Goal: Transaction & Acquisition: Purchase product/service

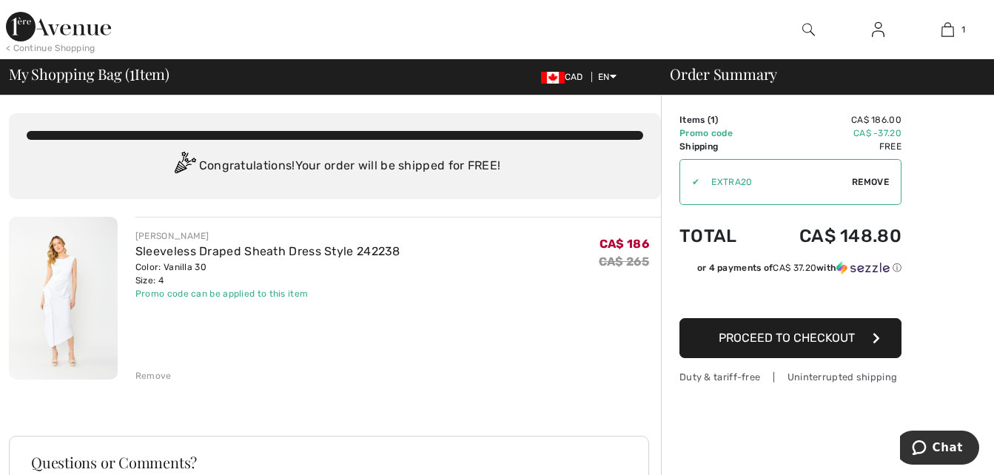
click at [867, 179] on span "Remove" at bounding box center [870, 181] width 37 height 13
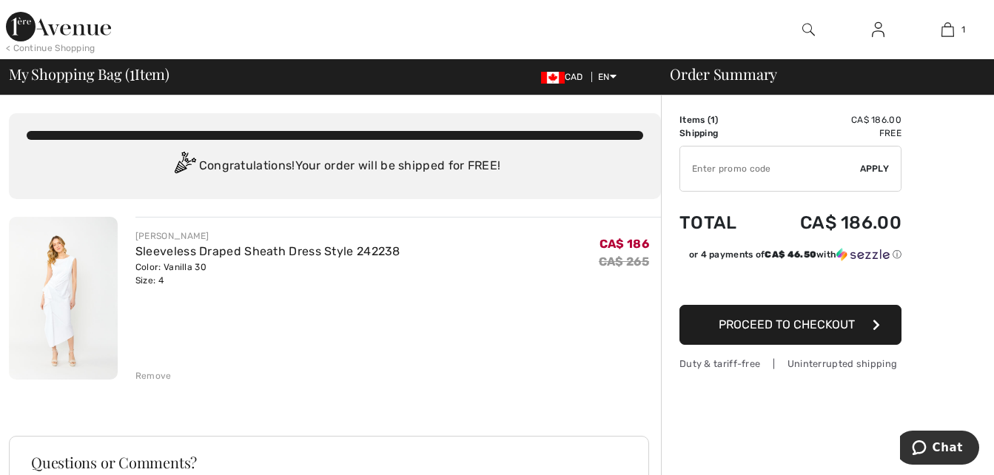
click at [724, 174] on input "TEXT" at bounding box center [770, 169] width 180 height 44
click at [722, 169] on input "TEXT" at bounding box center [770, 169] width 180 height 44
click at [882, 167] on span "Apply" at bounding box center [875, 168] width 30 height 13
click at [766, 169] on input "TEXT" at bounding box center [770, 169] width 180 height 44
type input "EXTRA20"
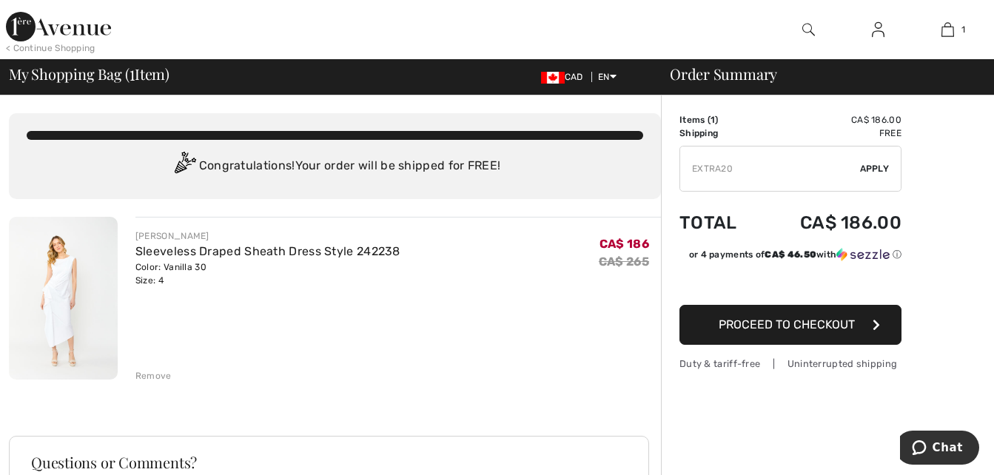
click at [876, 169] on span "Apply" at bounding box center [875, 168] width 30 height 13
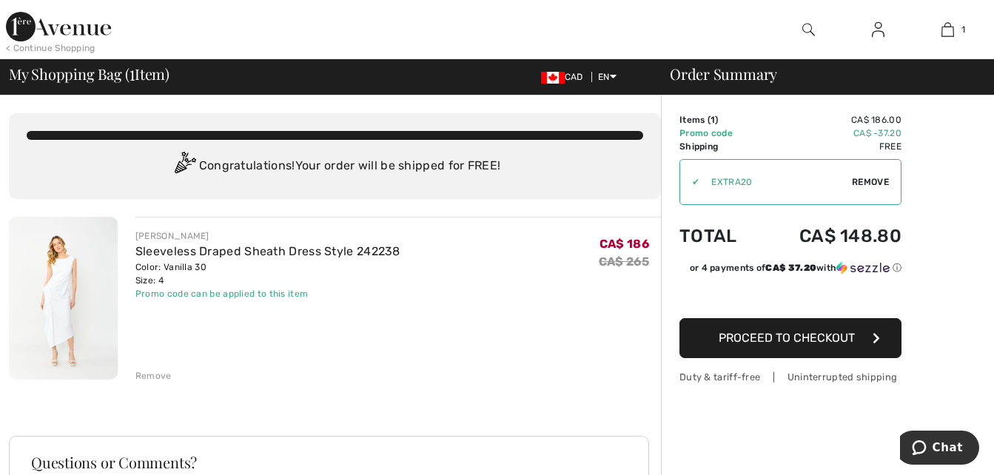
click at [819, 337] on span "Proceed to Checkout" at bounding box center [787, 338] width 136 height 14
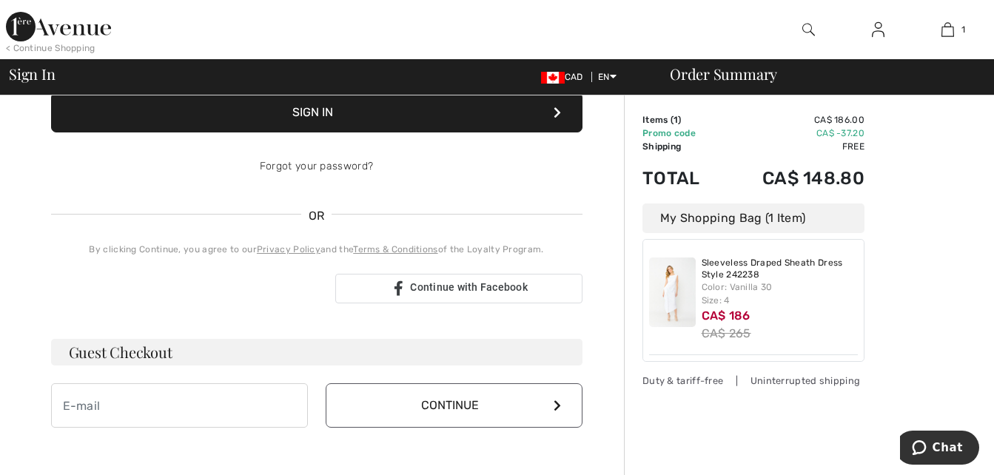
scroll to position [296, 0]
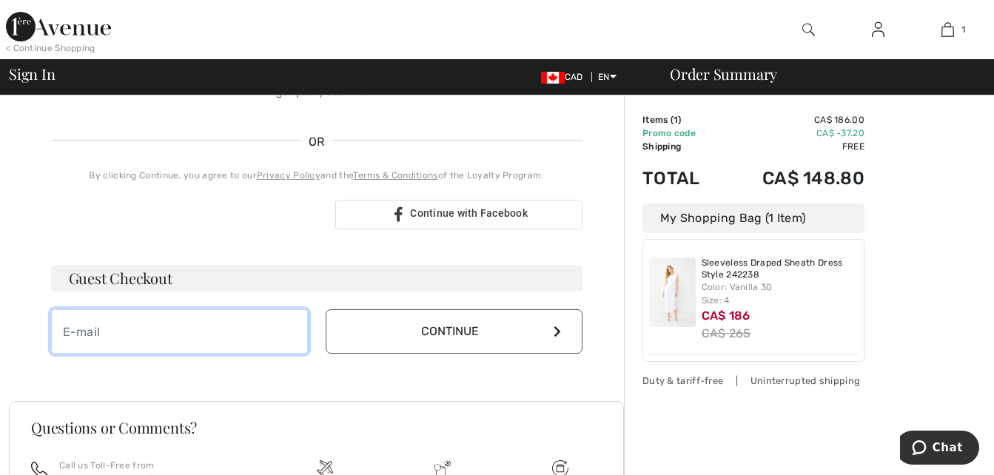
click at [244, 328] on input "email" at bounding box center [179, 331] width 257 height 44
type input "[EMAIL_ADDRESS][PERSON_NAME][DOMAIN_NAME]"
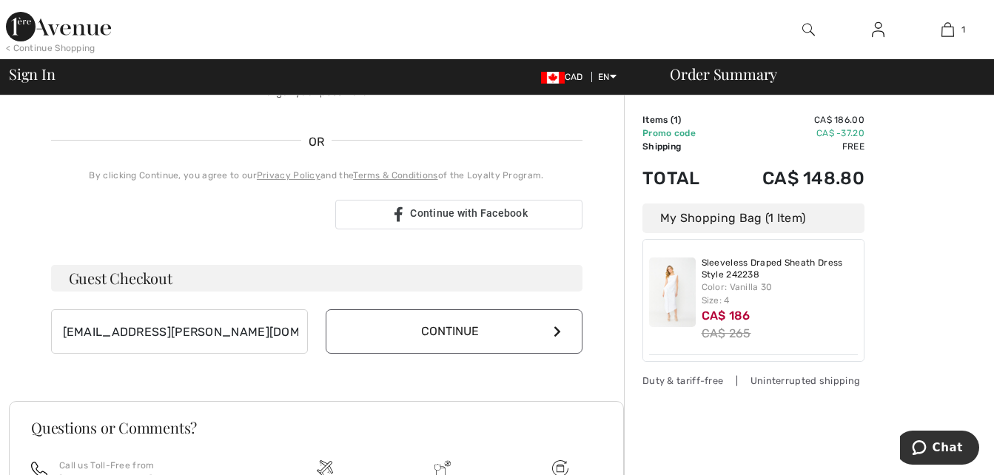
click at [478, 332] on button "Continue" at bounding box center [454, 331] width 257 height 44
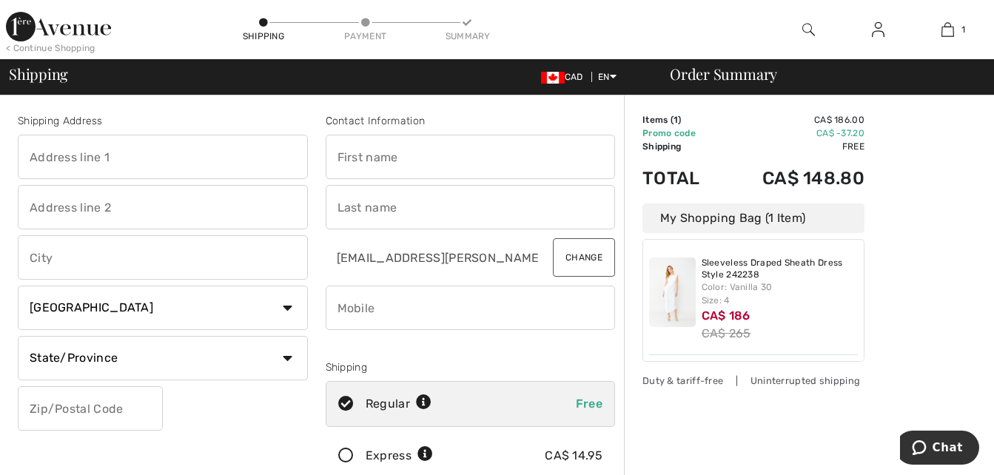
click at [126, 159] on input "text" at bounding box center [163, 157] width 290 height 44
type input "138 Swanwick Avenue"
type input "Toronto"
select select "ON"
type input "M4E2A3"
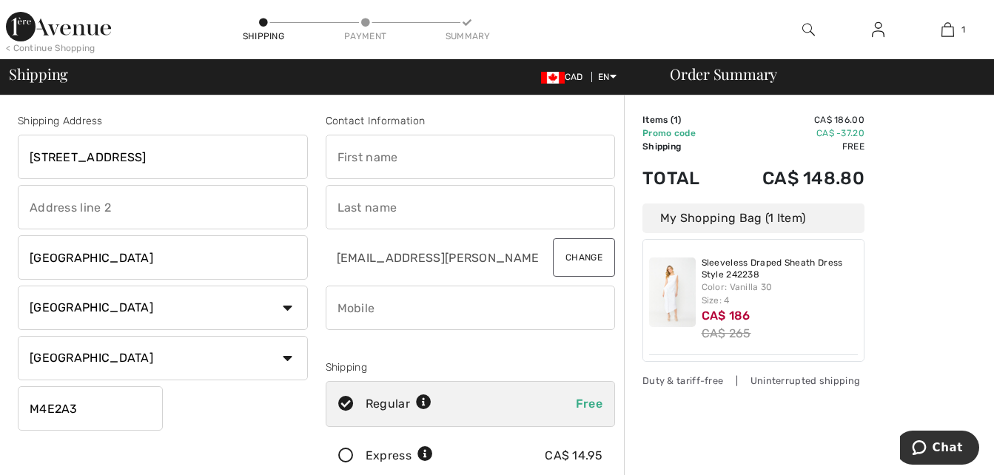
type input "Robin"
type input "Rolfe"
type input "4163713182"
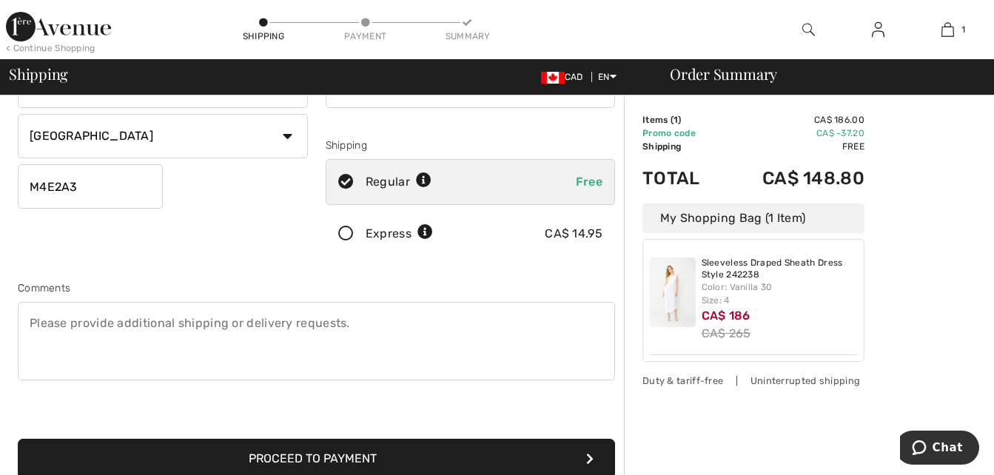
scroll to position [296, 0]
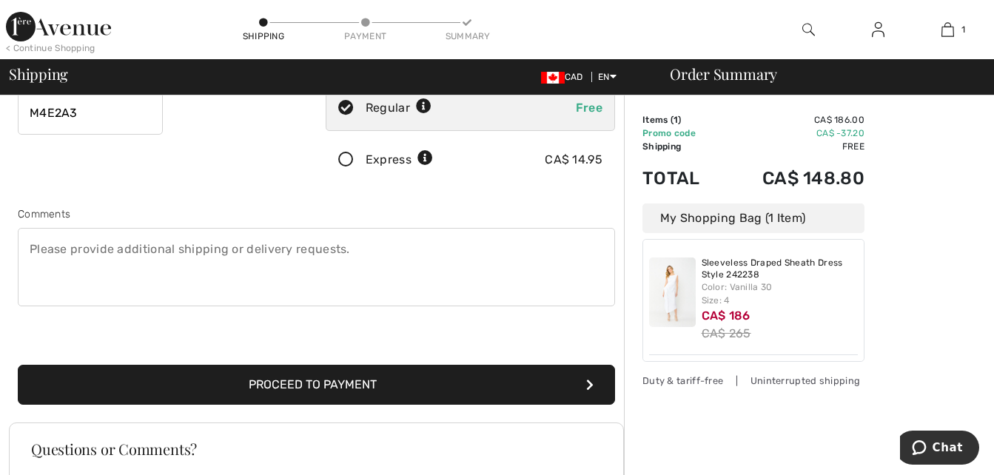
click at [534, 385] on button "Proceed to Payment" at bounding box center [316, 385] width 597 height 40
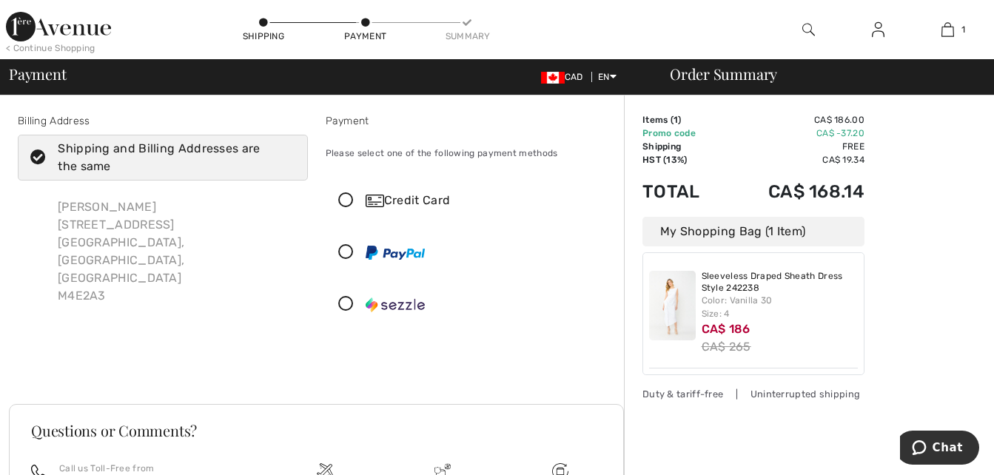
click at [347, 197] on icon at bounding box center [345, 201] width 39 height 16
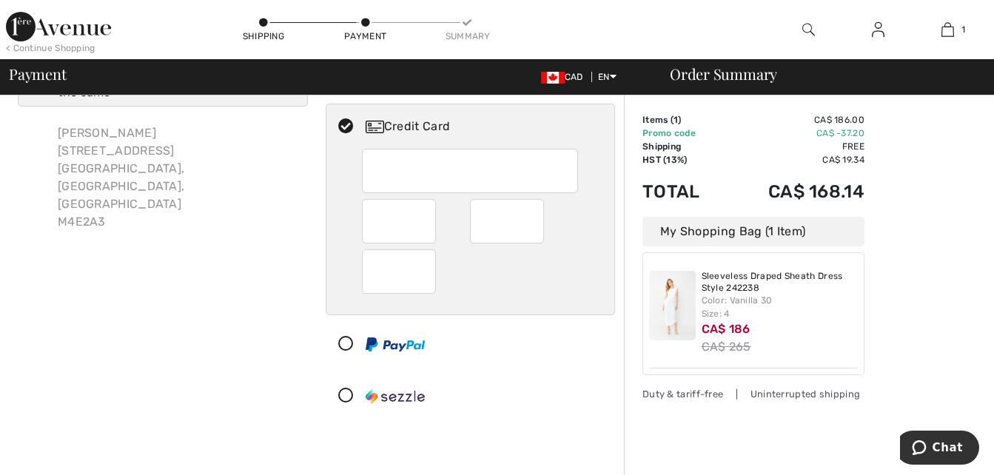
scroll to position [296, 0]
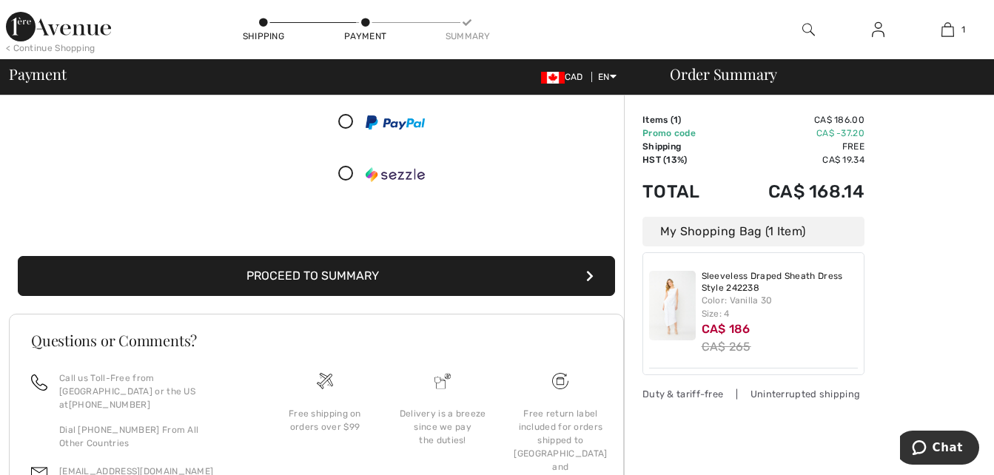
click at [442, 283] on button "Proceed to Summary" at bounding box center [316, 276] width 597 height 40
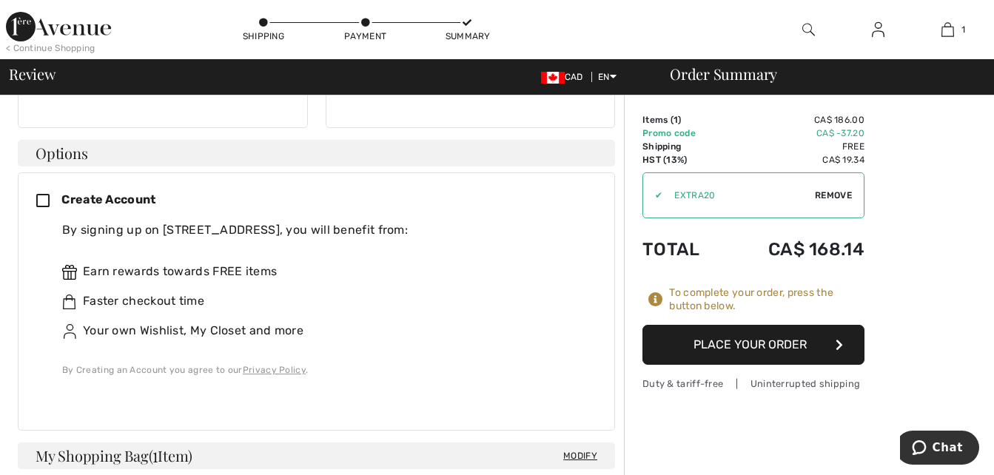
scroll to position [592, 0]
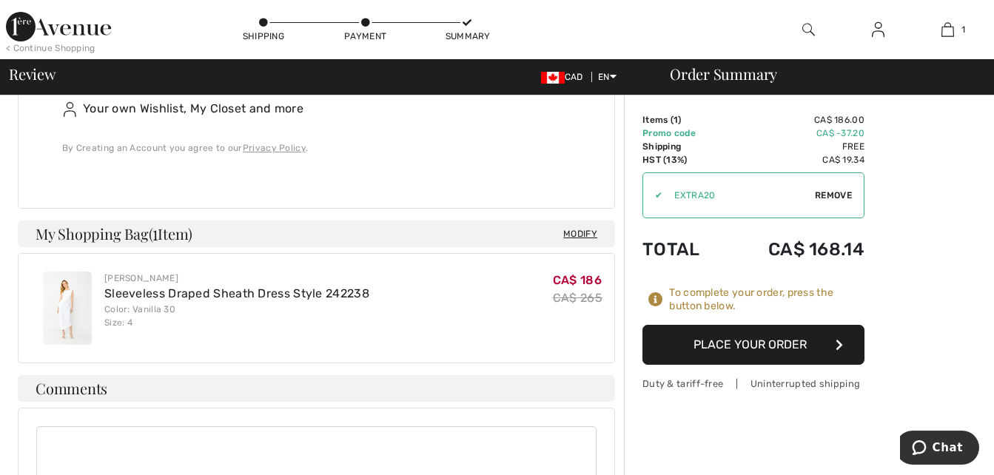
click at [739, 352] on button "Place Your Order" at bounding box center [753, 345] width 222 height 40
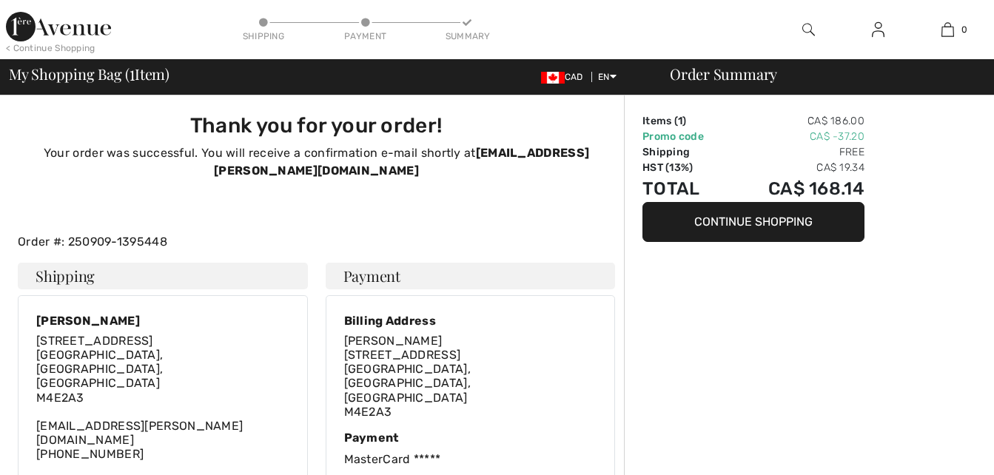
checkbox input "true"
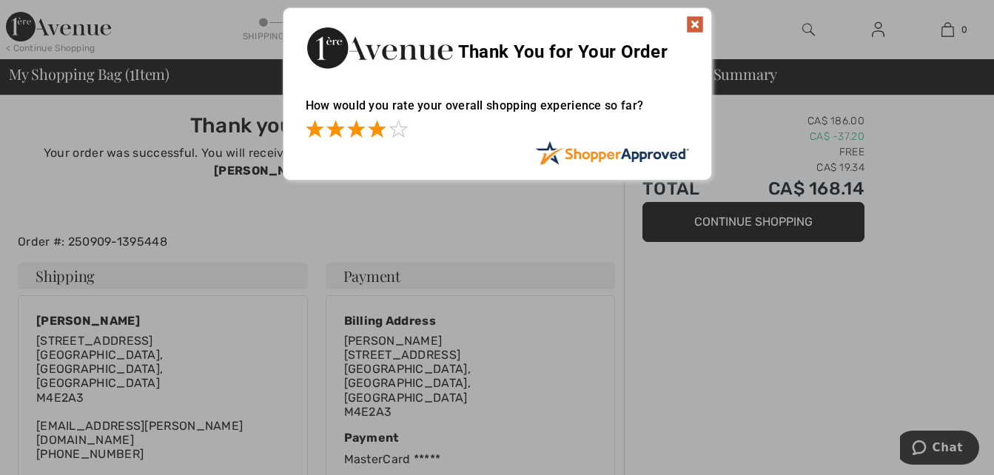
click at [376, 132] on span at bounding box center [377, 129] width 18 height 18
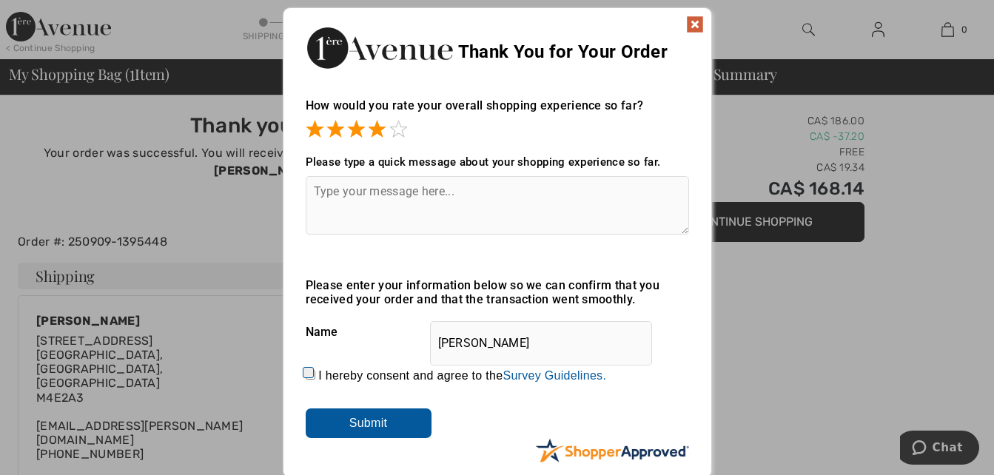
click at [406, 422] on input "Submit" at bounding box center [369, 424] width 126 height 30
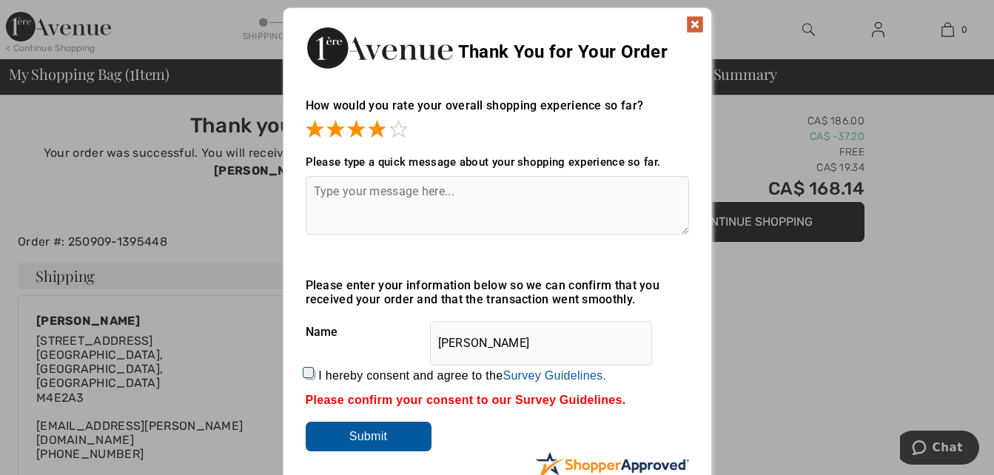
click at [702, 24] on img at bounding box center [695, 25] width 18 height 18
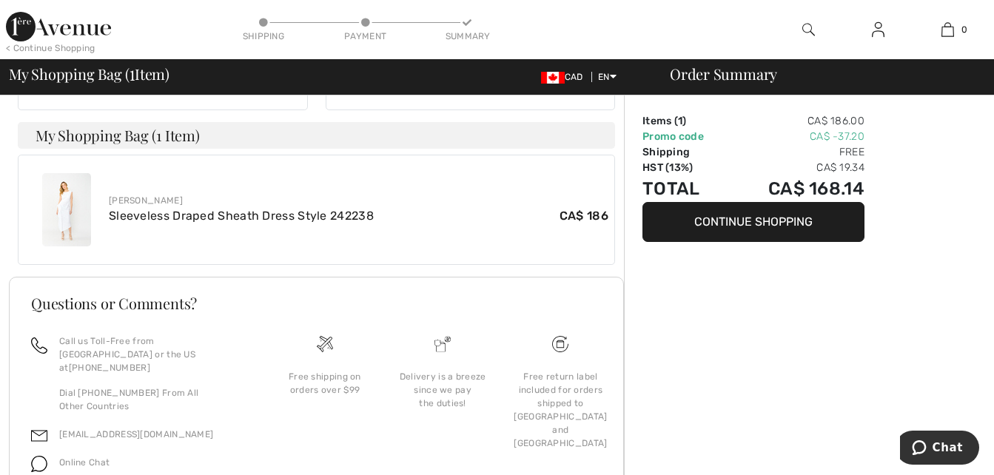
scroll to position [346, 0]
